Goal: Information Seeking & Learning: Find specific fact

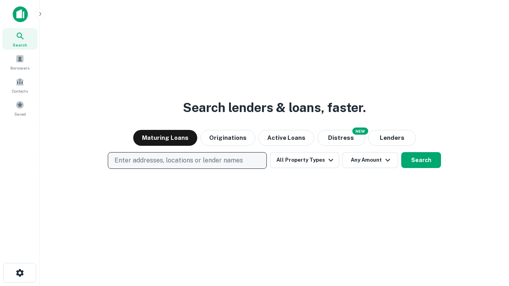
click at [187, 161] on p "Enter addresses, locations or lender names" at bounding box center [179, 161] width 128 height 10
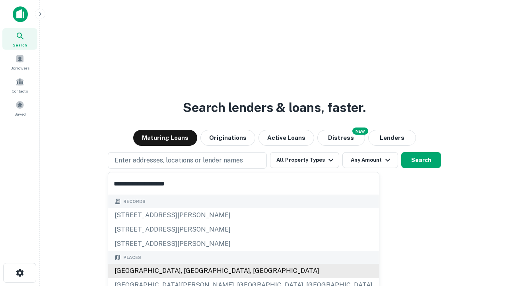
click at [190, 271] on div "[GEOGRAPHIC_DATA], [GEOGRAPHIC_DATA], [GEOGRAPHIC_DATA]" at bounding box center [243, 271] width 271 height 14
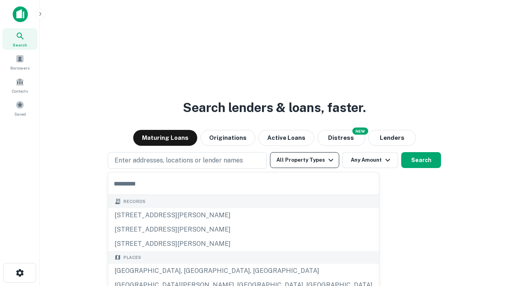
click at [305, 160] on button "All Property Types" at bounding box center [304, 160] width 69 height 16
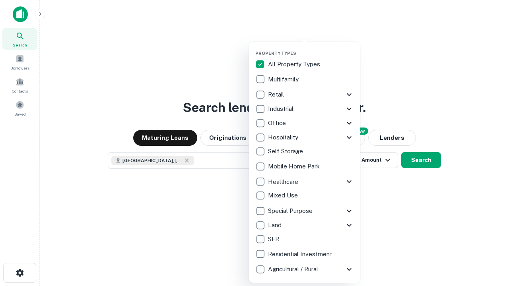
click at [311, 48] on button "button" at bounding box center [310, 48] width 111 height 0
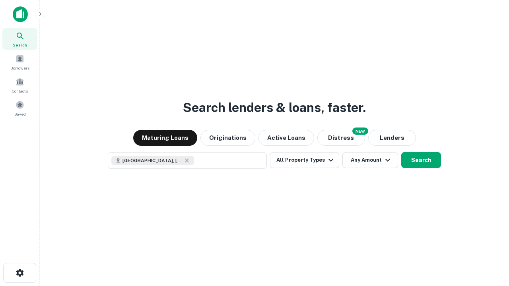
scroll to position [13, 0]
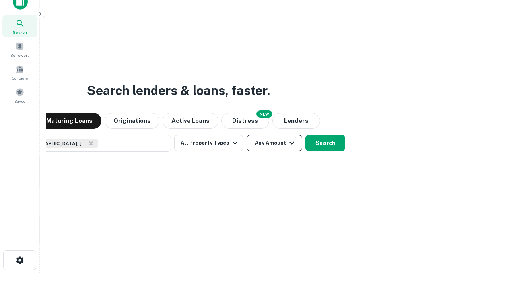
click at [247, 135] on button "Any Amount" at bounding box center [275, 143] width 56 height 16
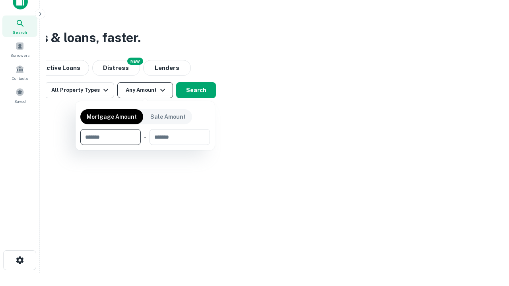
type input "*******"
click at [145, 145] on button "button" at bounding box center [145, 145] width 130 height 0
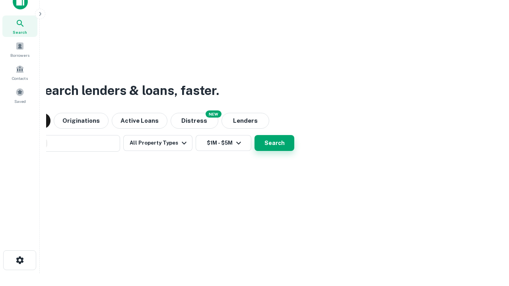
click at [255, 135] on button "Search" at bounding box center [275, 143] width 40 height 16
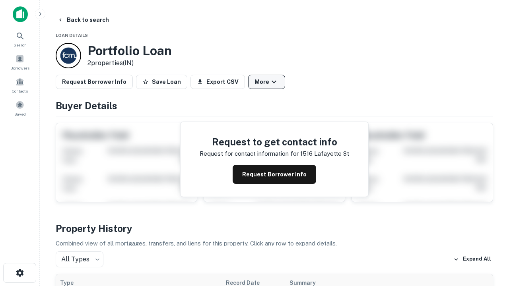
click at [267, 82] on button "More" at bounding box center [266, 82] width 37 height 14
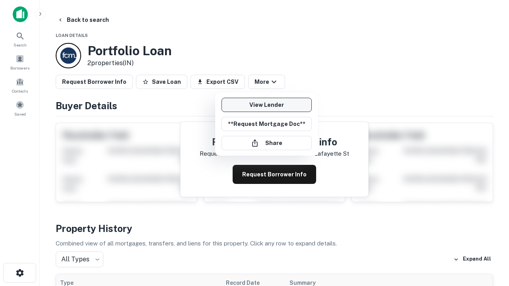
click at [267, 105] on link "View Lender" at bounding box center [267, 105] width 90 height 14
